Goal: Task Accomplishment & Management: Use online tool/utility

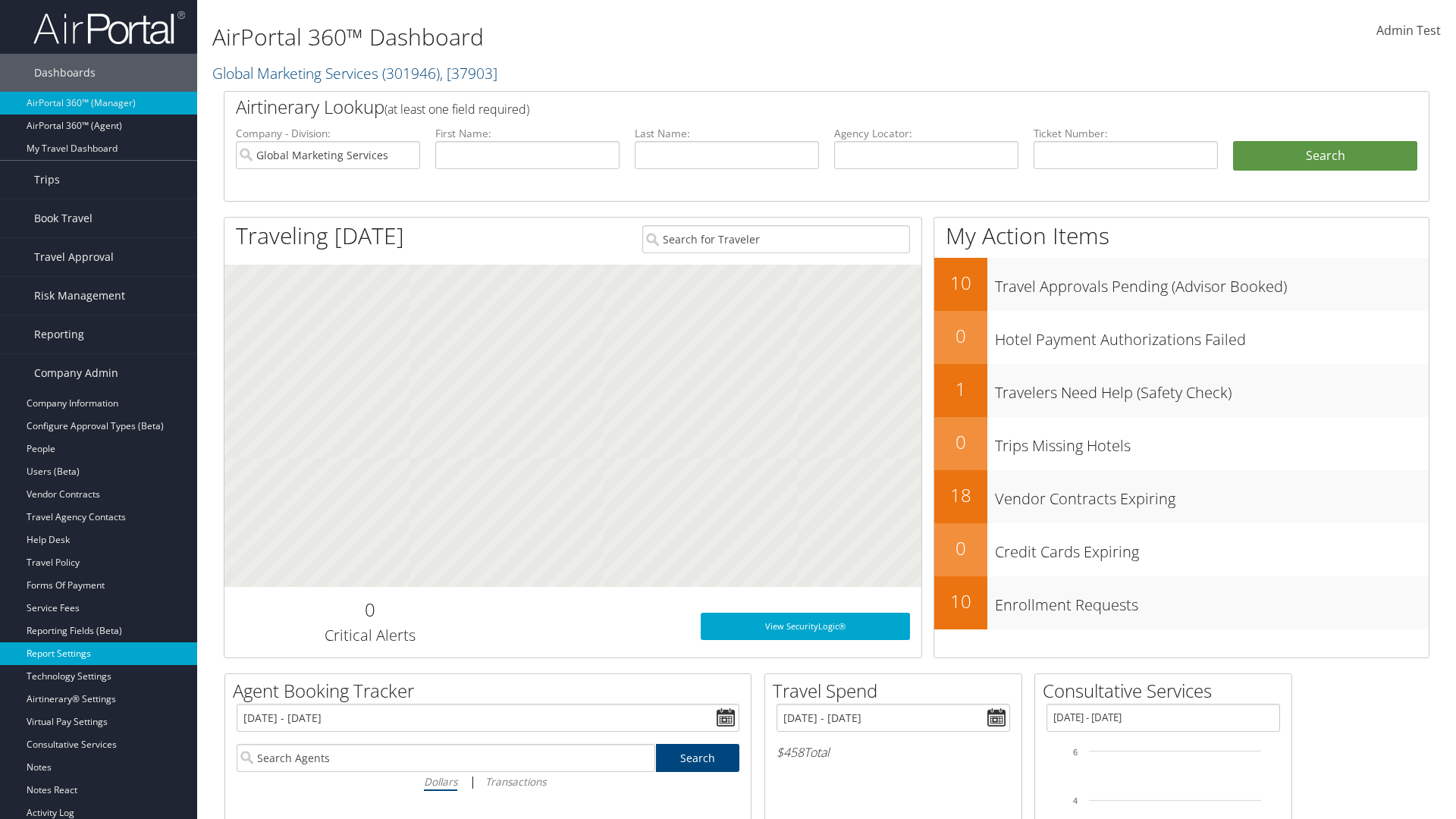
click at [99, 654] on link "Report Settings" at bounding box center [98, 653] width 197 height 23
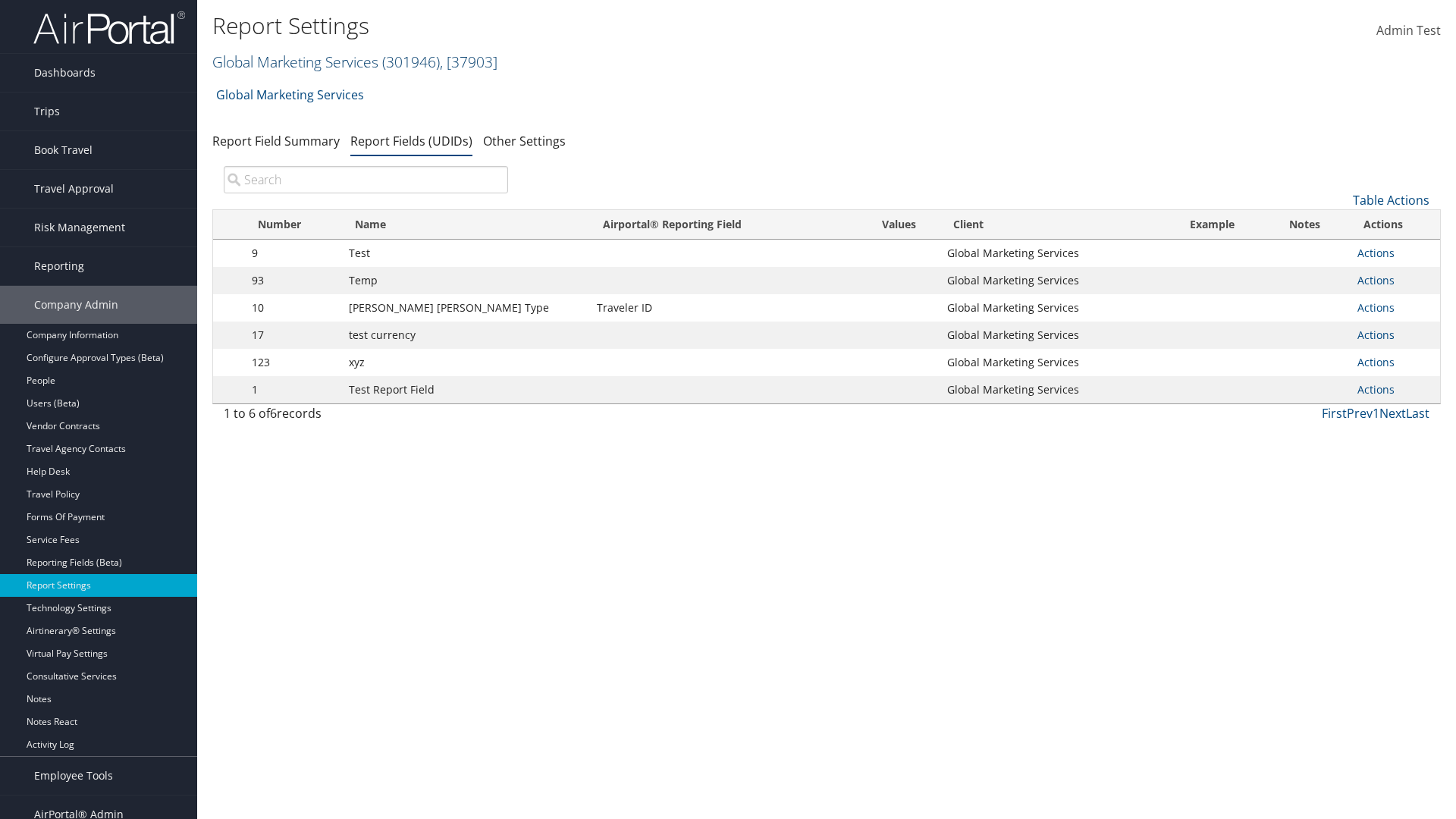
click at [293, 62] on link "Global Marketing Services ( 301946 ) , [ 37903 ]" at bounding box center [355, 62] width 286 height 21
click at [0, 0] on input "search" at bounding box center [0, 0] width 0 height 0
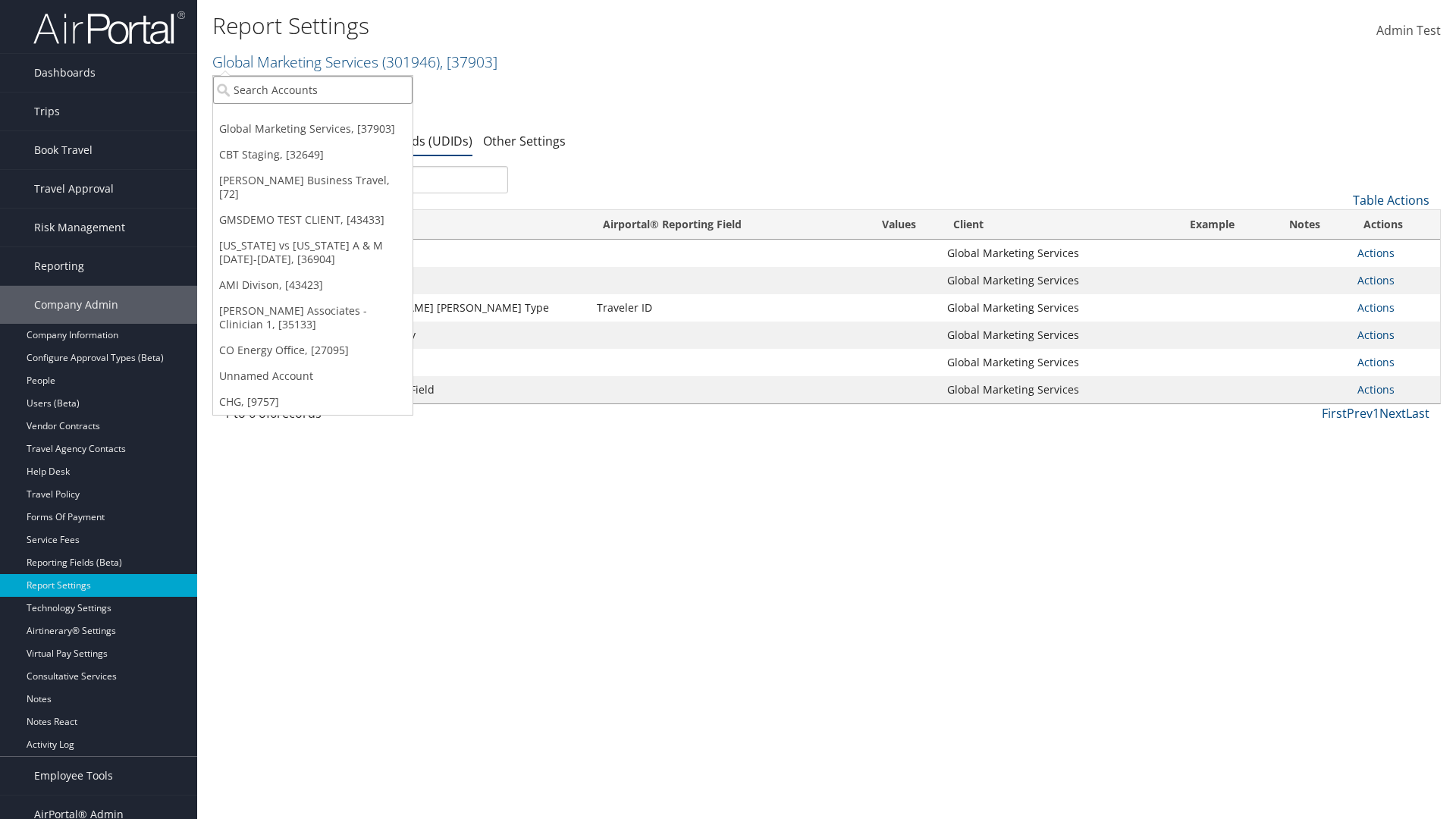
type input "Global Marketing Services"
click at [327, 118] on div "Global Marketing Services (301946), [37903]" at bounding box center [327, 117] width 244 height 13
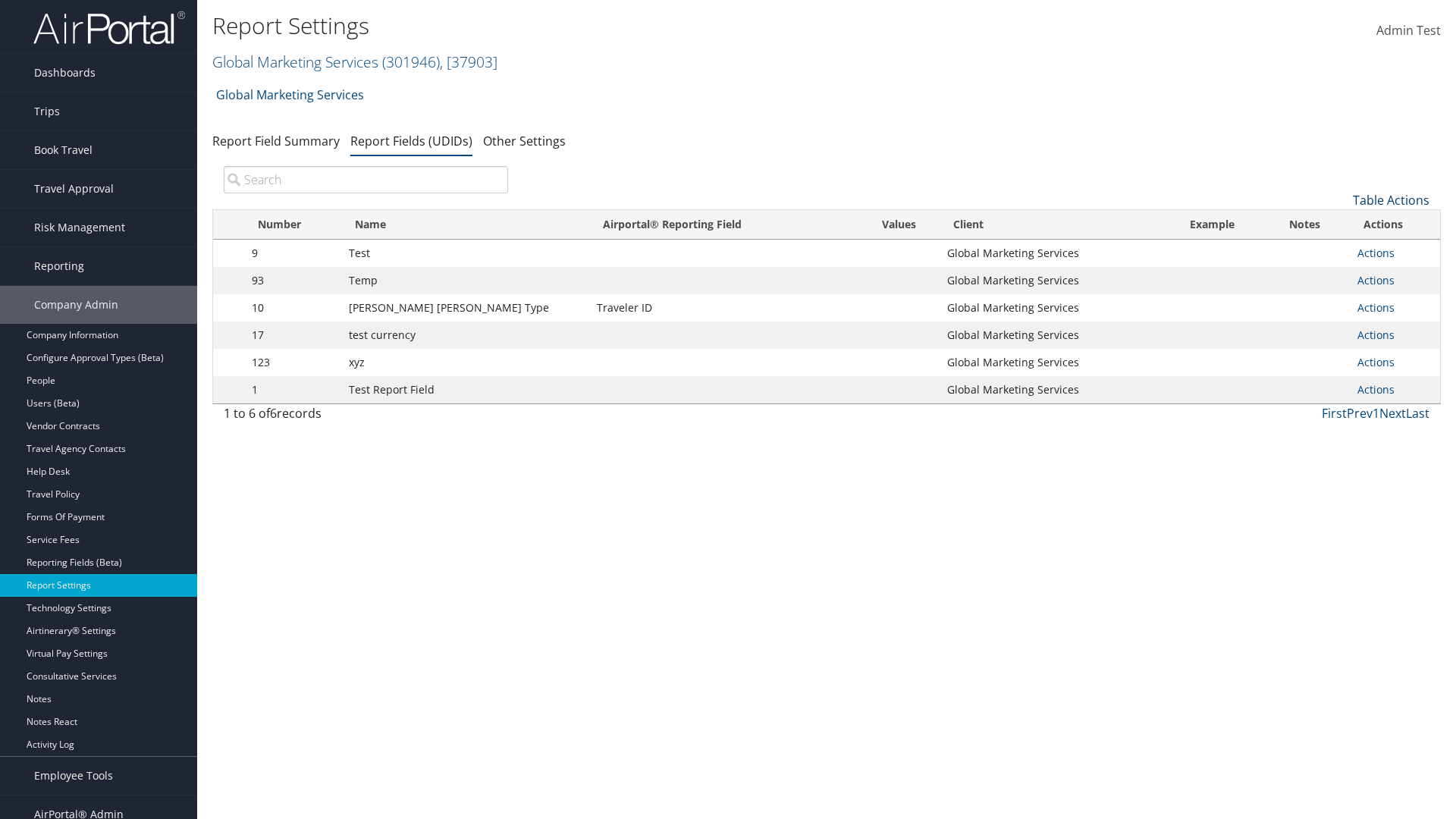
click at [1391, 200] on link "Table Actions" at bounding box center [1391, 200] width 77 height 17
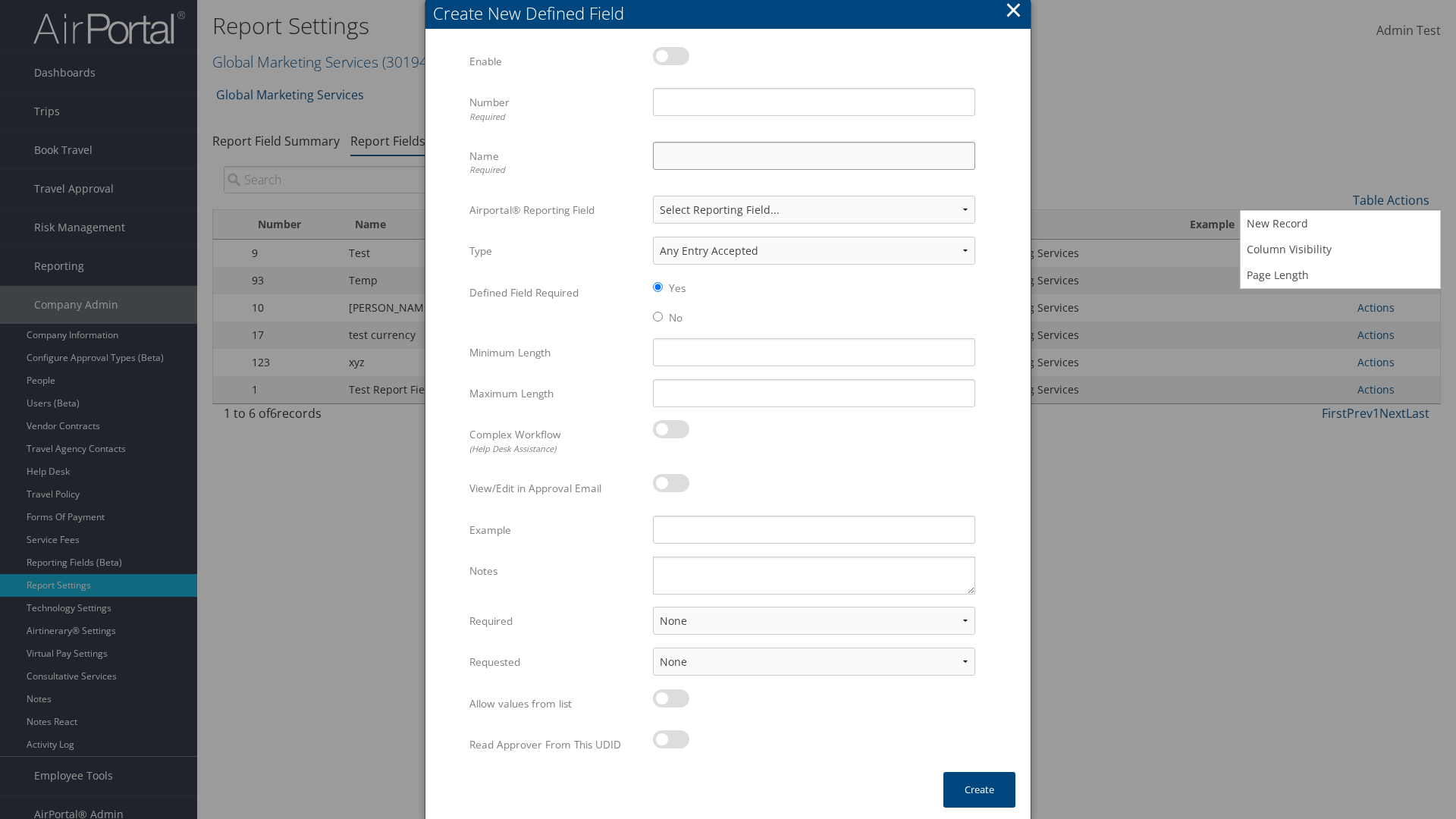
click at [814, 156] on input "Name Required" at bounding box center [815, 155] width 323 height 28
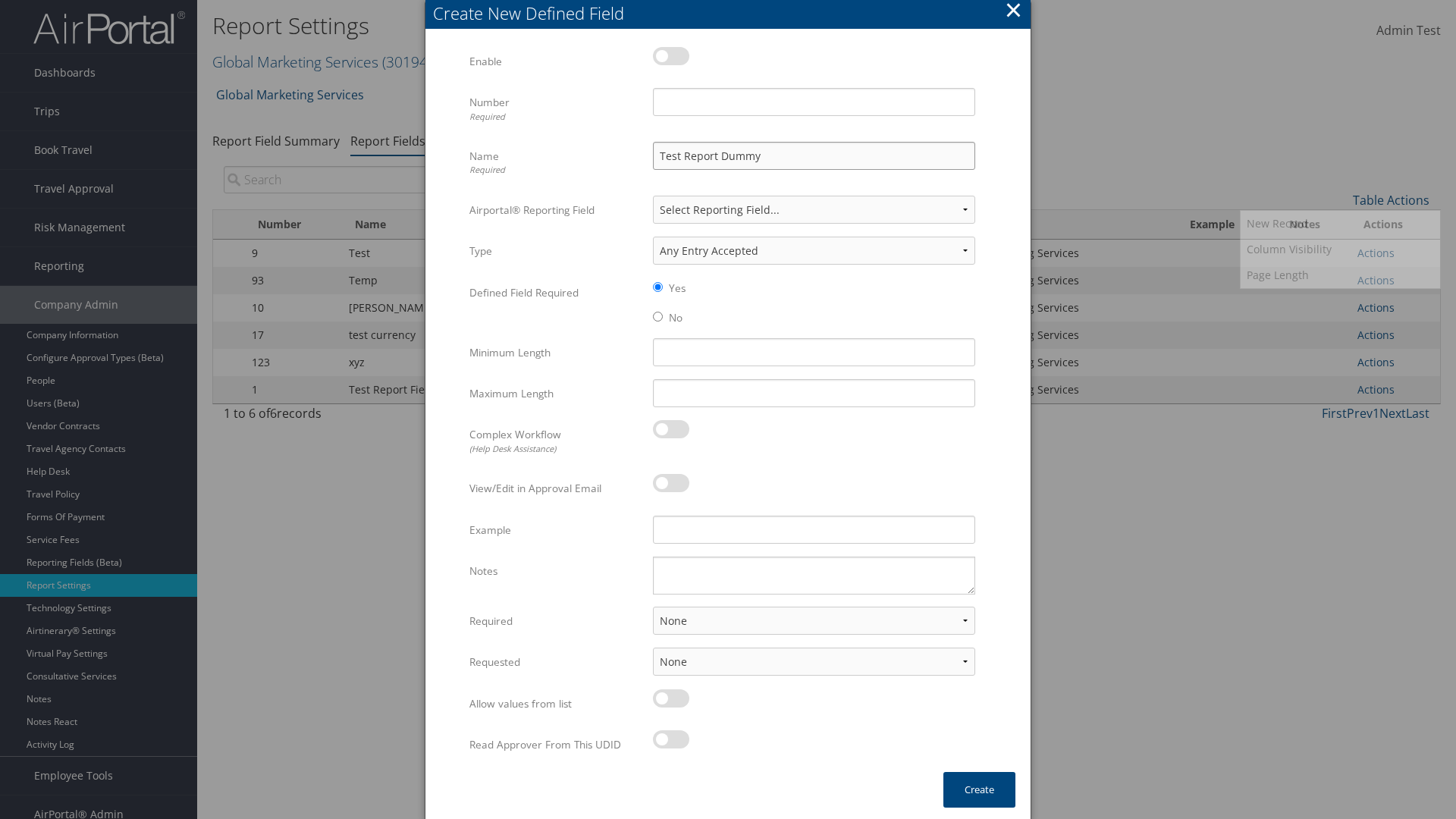
type input "Test Report Dummy"
click at [814, 102] on input "Number Required" at bounding box center [815, 101] width 323 height 28
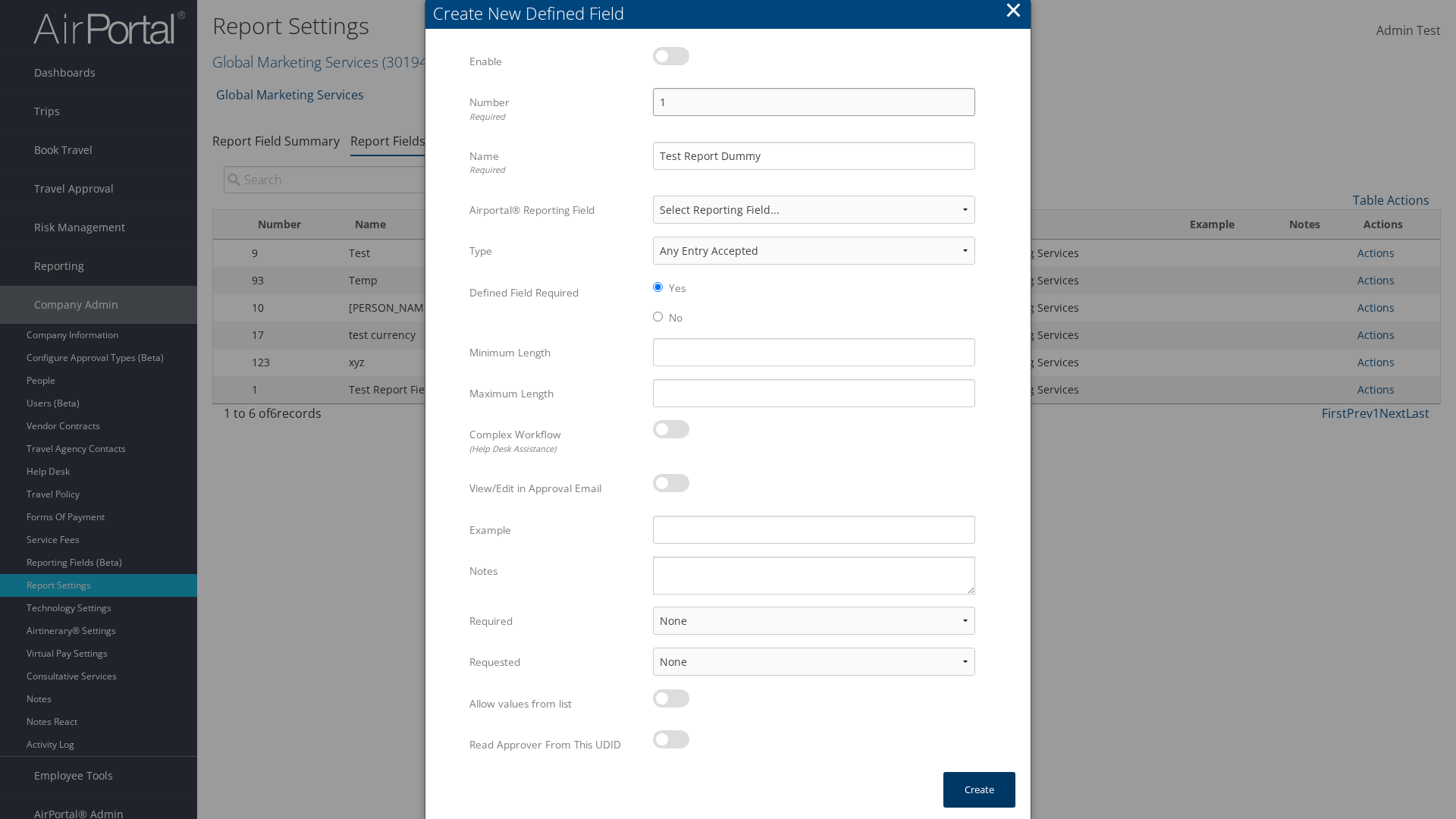
type input "1"
click at [979, 789] on button "Create" at bounding box center [979, 789] width 72 height 36
